Goal: Task Accomplishment & Management: Use online tool/utility

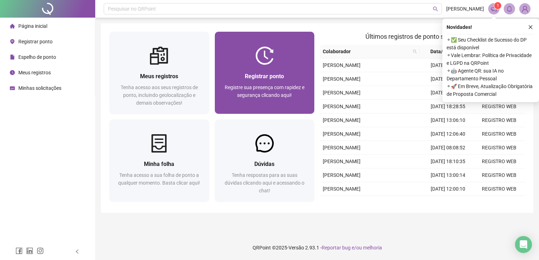
click at [224, 104] on div "Registre sua presença com rapidez e segurança clicando aqui!" at bounding box center [264, 95] width 83 height 23
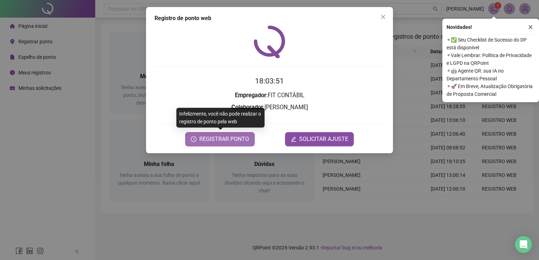
click at [228, 139] on span "REGISTRAR PONTO" at bounding box center [224, 139] width 50 height 8
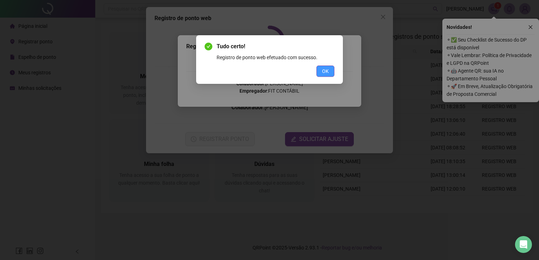
click at [332, 69] on button "OK" at bounding box center [325, 71] width 18 height 11
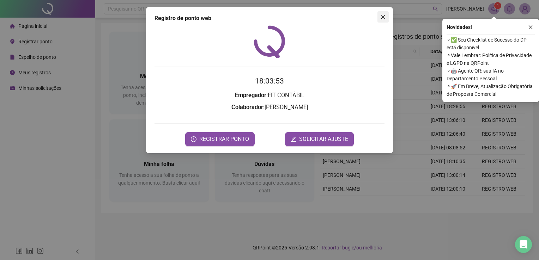
click at [377, 19] on span "Close" at bounding box center [382, 17] width 11 height 6
